Goal: Task Accomplishment & Management: Use online tool/utility

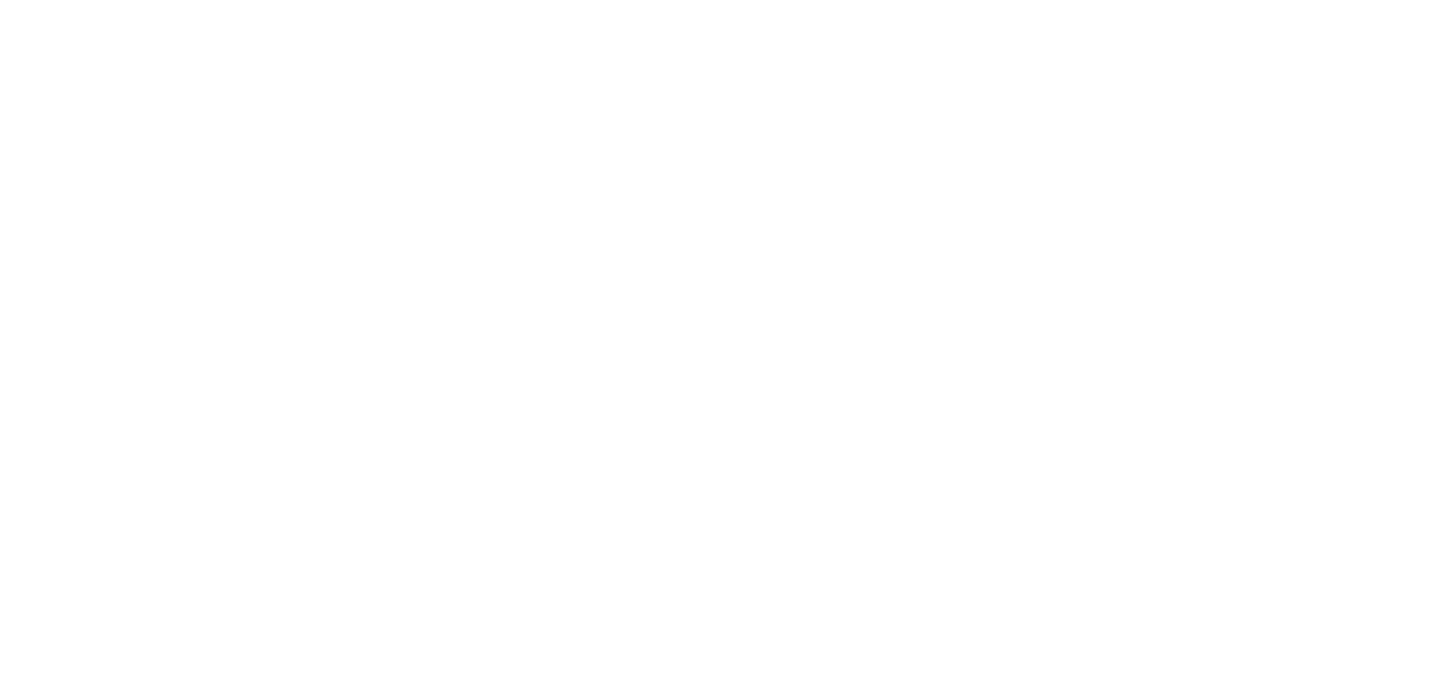
type input "**********"
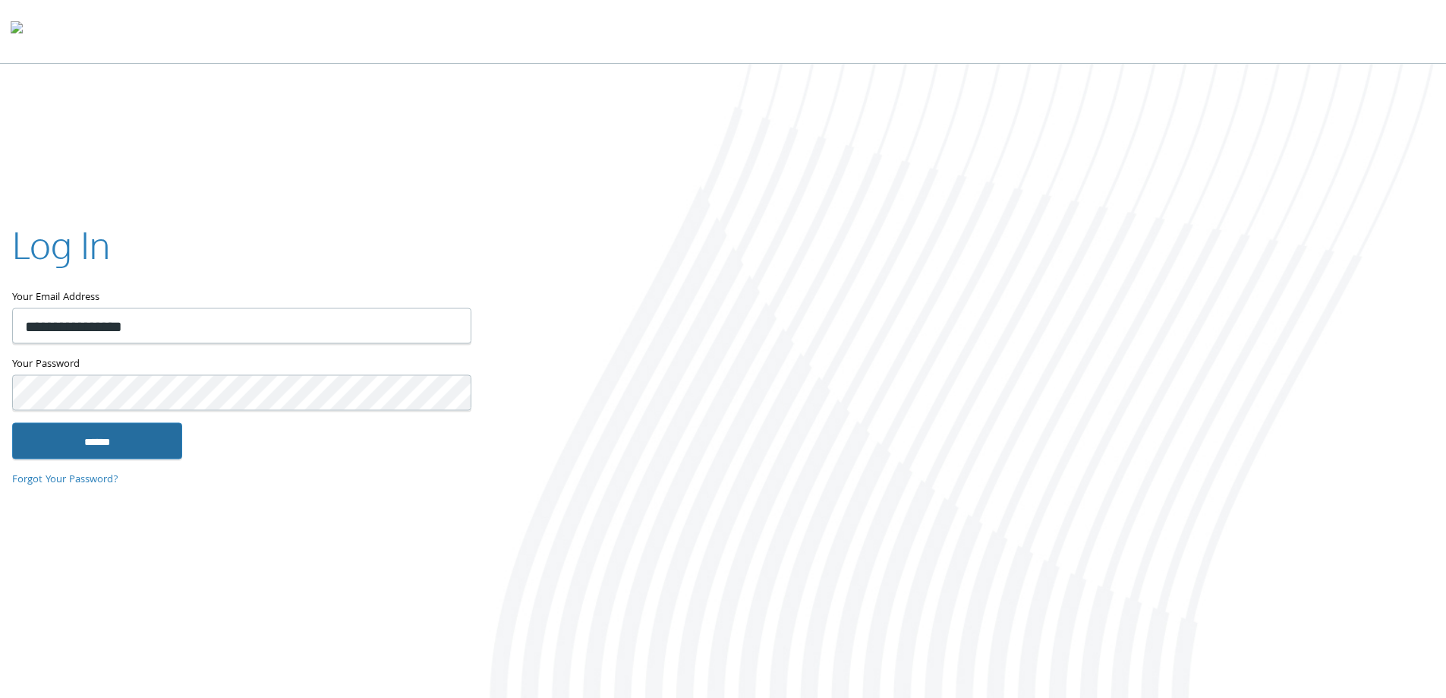
click at [135, 435] on input "******" at bounding box center [97, 440] width 170 height 36
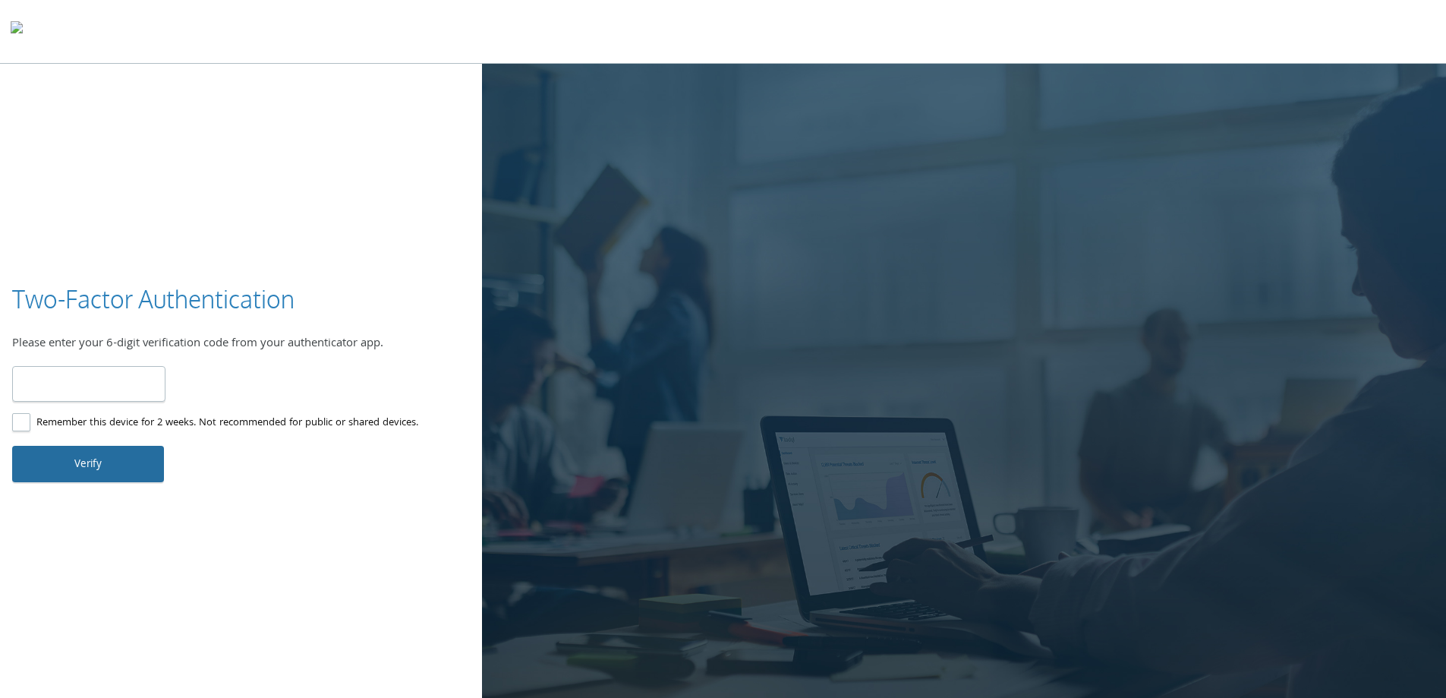
type input "******"
click at [93, 458] on button "Verify" at bounding box center [88, 464] width 152 height 36
